Goal: Information Seeking & Learning: Learn about a topic

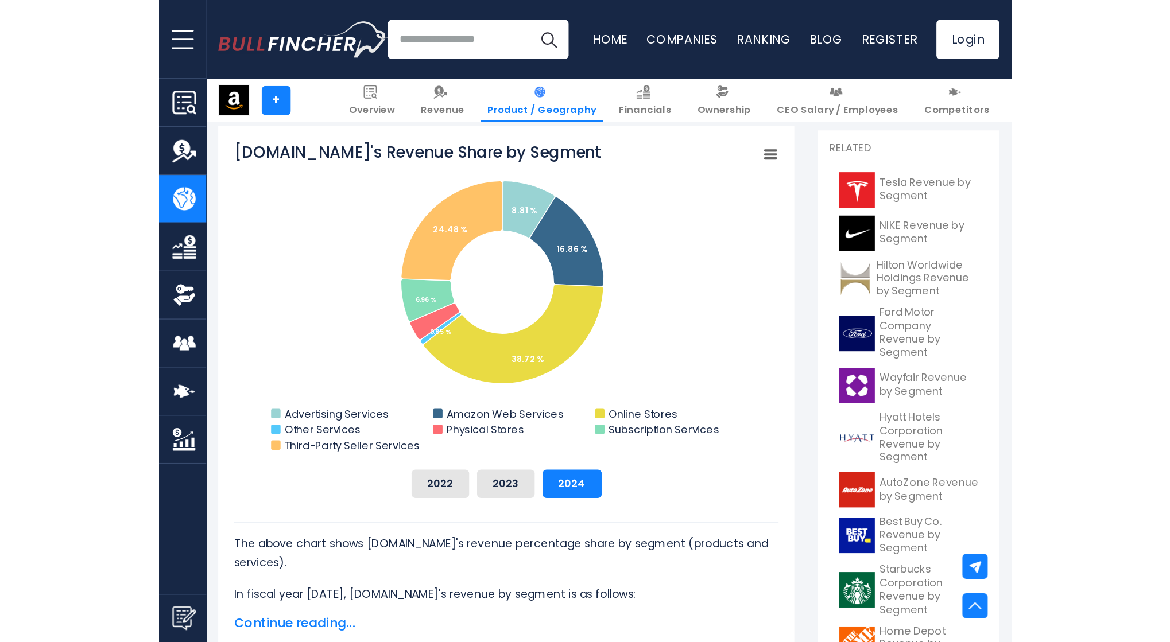
scroll to position [308, 0]
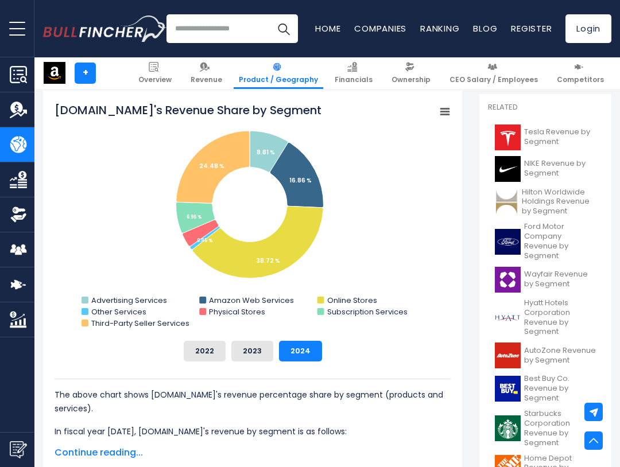
click at [139, 58] on div "[DOMAIN_NAME] + Overview Revenue Product / Geography Financials Ownership" at bounding box center [326, 73] width 585 height 32
click at [119, 348] on div "2022 2023 2024" at bounding box center [253, 351] width 396 height 21
click at [364, 347] on div "2022 2023 2024" at bounding box center [253, 351] width 396 height 21
click at [133, 71] on div "[DOMAIN_NAME] + Overview Revenue Product / Geography Financials Ownership" at bounding box center [326, 73] width 585 height 32
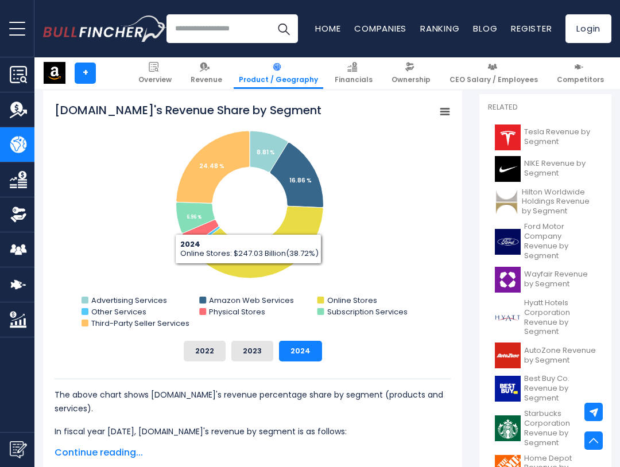
click at [374, 359] on div "2022 2023 2024" at bounding box center [253, 351] width 396 height 21
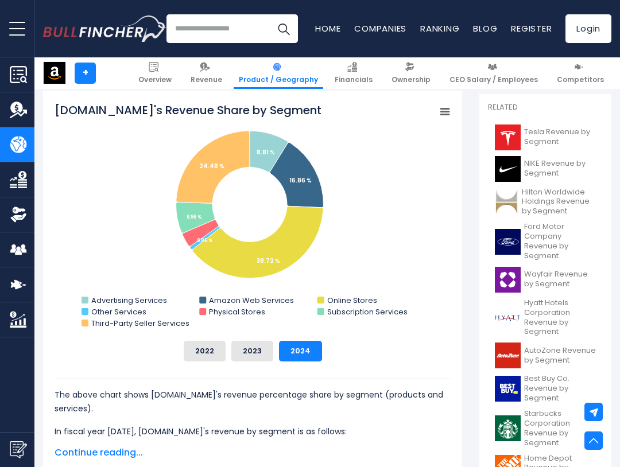
click at [347, 353] on div "2022 2023 2024" at bounding box center [253, 351] width 396 height 21
click at [61, 111] on tspan "[DOMAIN_NAME]'s Revenue Share by Segment" at bounding box center [188, 110] width 267 height 16
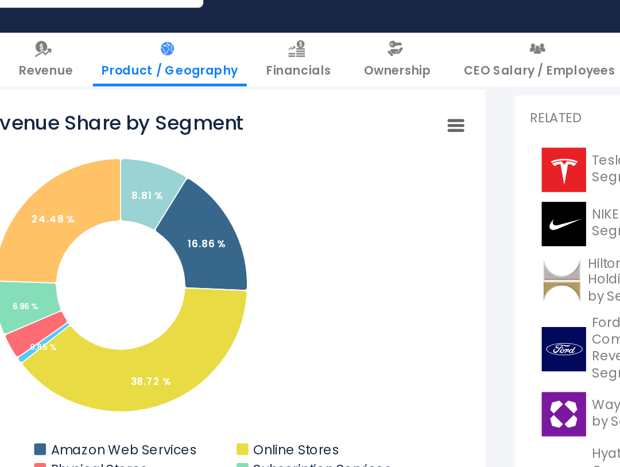
click at [336, 112] on rect "Amazon.com's Revenue Share by Segment" at bounding box center [253, 217] width 396 height 230
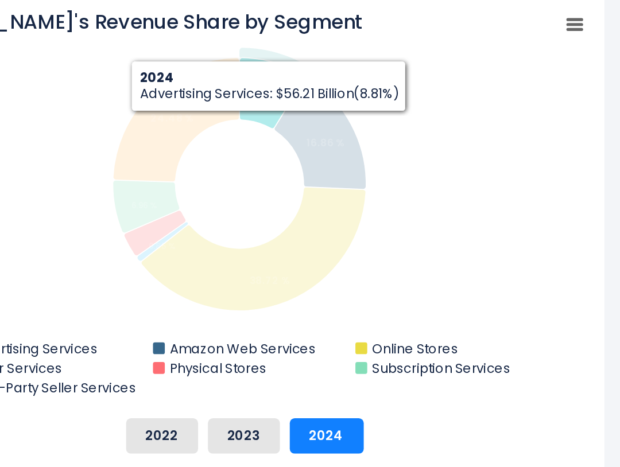
scroll to position [307, 0]
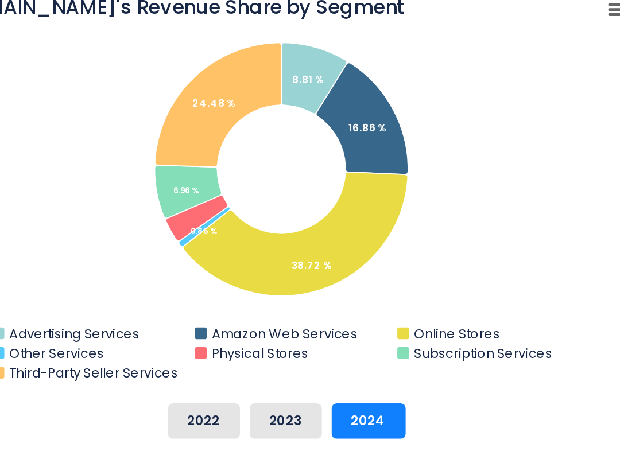
click at [312, 337] on div "[DOMAIN_NAME]'s Revenue Share by Segment Created with Highcharts 12.1.2 Chart c…" at bounding box center [253, 231] width 396 height 259
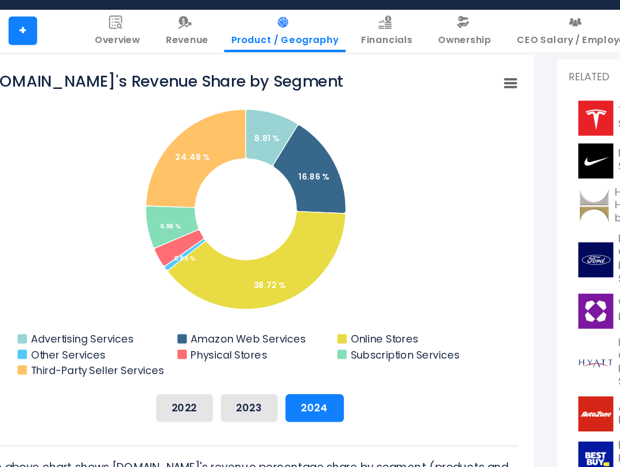
scroll to position [308, 0]
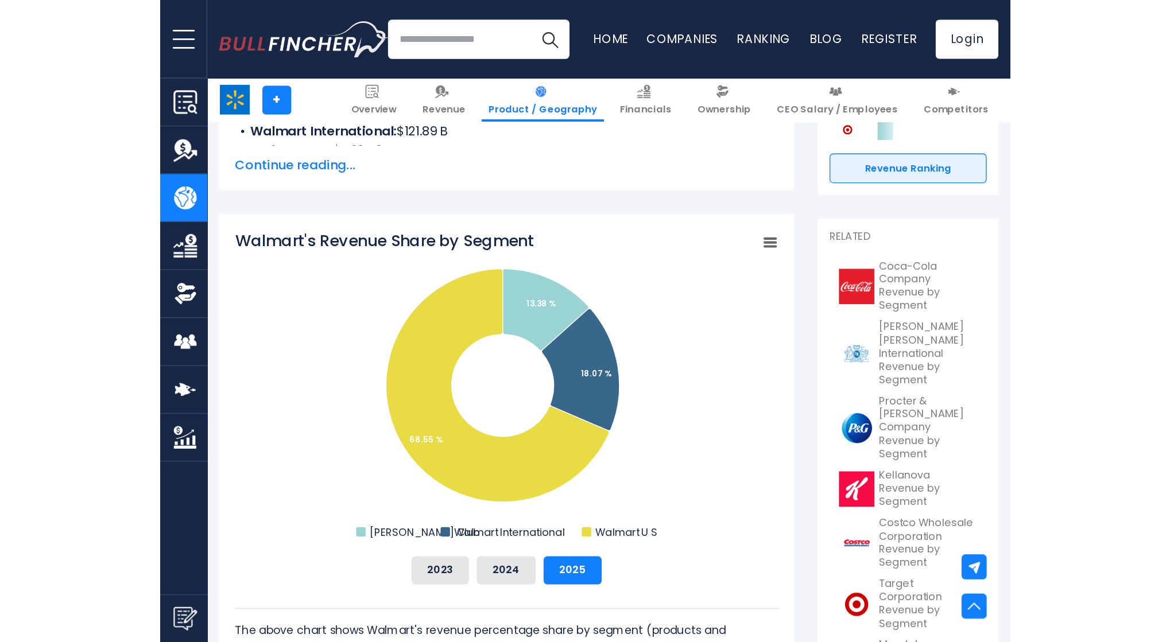
scroll to position [250, 0]
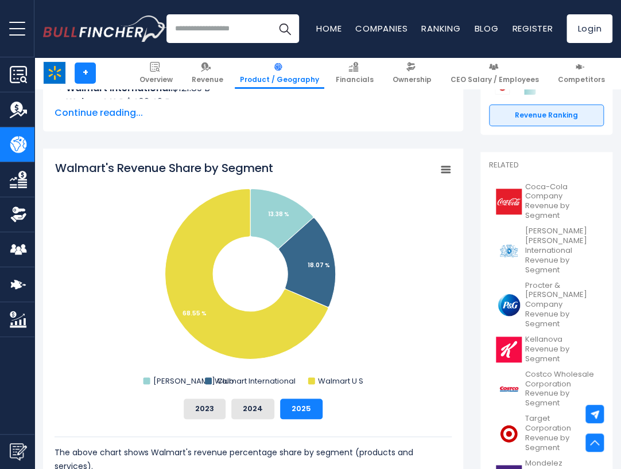
click at [56, 337] on rect "Walmart's Revenue Share by Segment" at bounding box center [253, 275] width 397 height 230
click at [215, 414] on button "2023" at bounding box center [205, 409] width 42 height 21
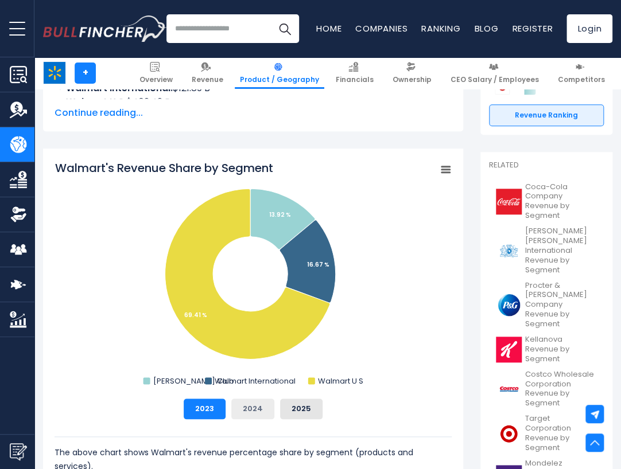
click at [243, 413] on button "2024" at bounding box center [252, 409] width 43 height 21
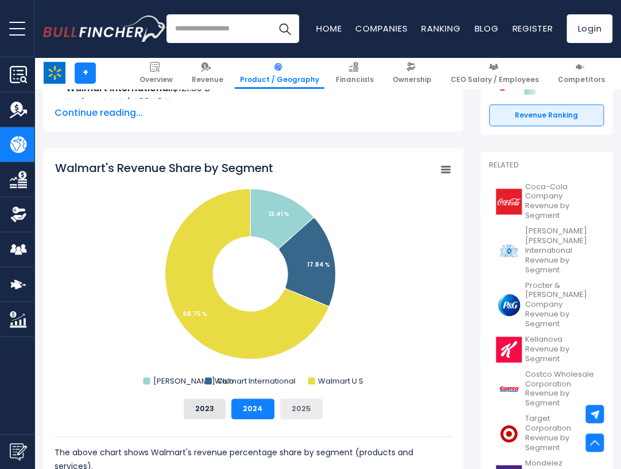
click at [287, 418] on button "2025" at bounding box center [301, 409] width 42 height 21
click at [264, 417] on button "2024" at bounding box center [252, 409] width 43 height 21
click at [213, 418] on button "2023" at bounding box center [205, 409] width 42 height 21
